Goal: Information Seeking & Learning: Learn about a topic

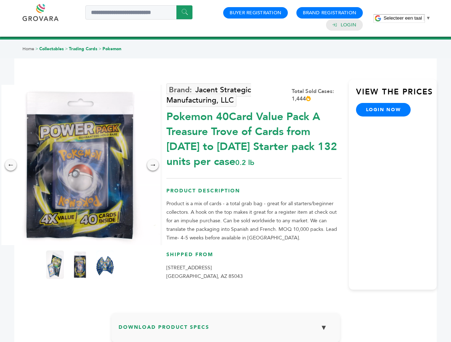
click at [407, 18] on span "Selecteer een taal" at bounding box center [402, 17] width 38 height 5
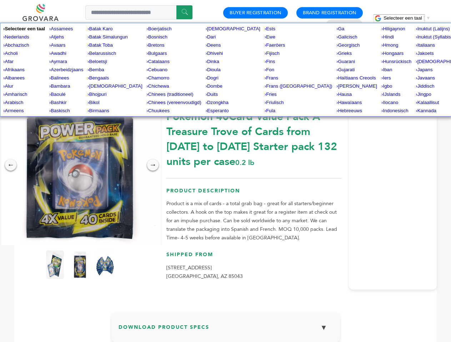
click at [80, 165] on img at bounding box center [80, 165] width 161 height 161
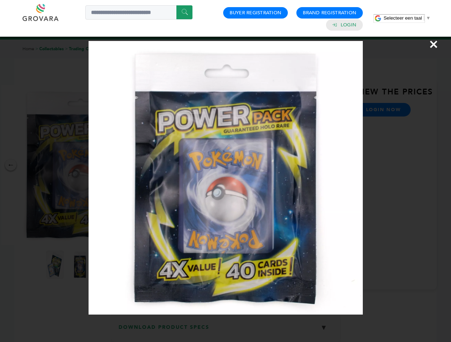
click at [11, 165] on div "×" at bounding box center [225, 171] width 451 height 342
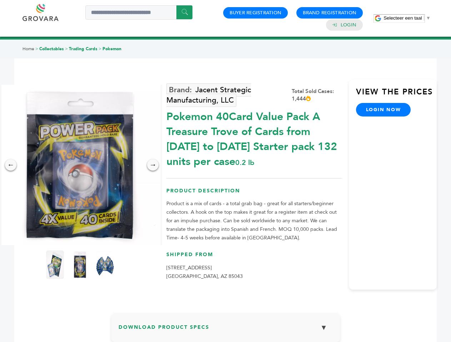
click at [153, 165] on div "→" at bounding box center [152, 164] width 11 height 11
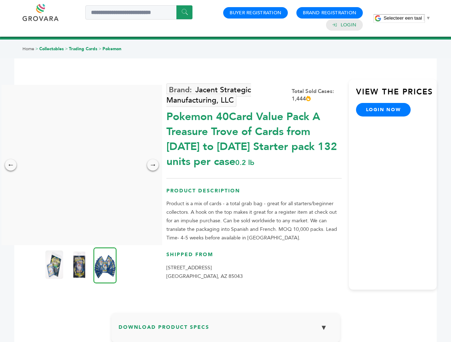
click at [55, 265] on img at bounding box center [54, 265] width 18 height 29
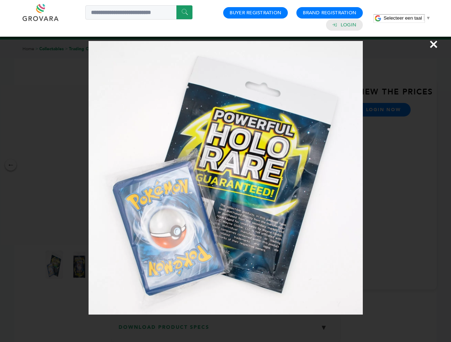
click at [80, 265] on div "×" at bounding box center [225, 171] width 451 height 342
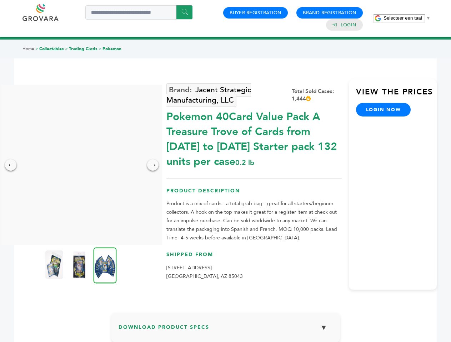
click at [105, 265] on img at bounding box center [104, 266] width 23 height 36
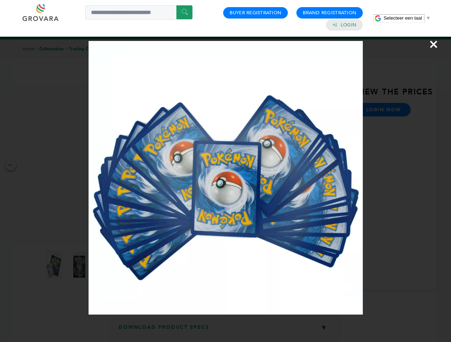
click at [225, 331] on div "×" at bounding box center [225, 171] width 451 height 342
